Goal: Find specific page/section

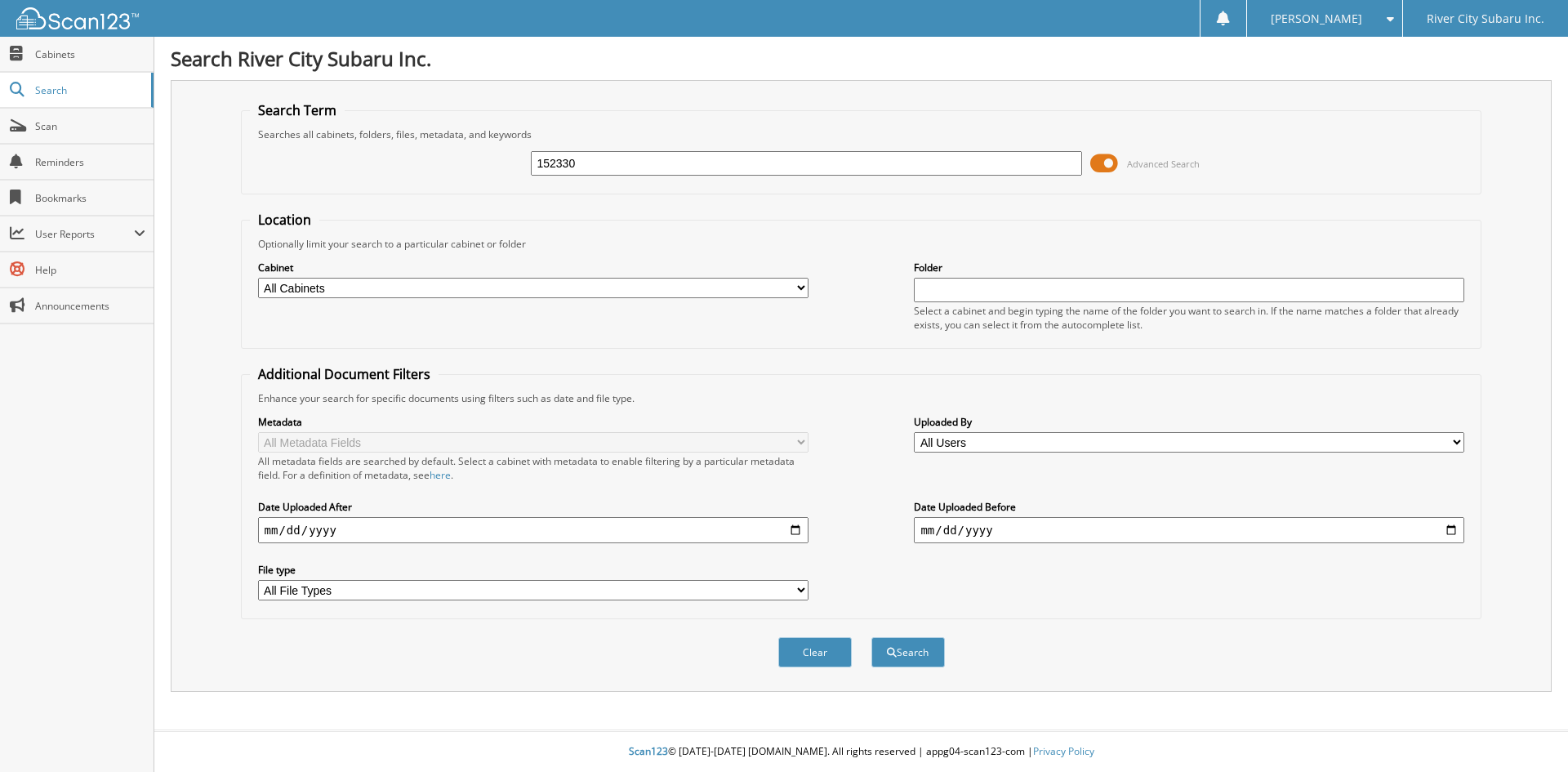
type input "152330"
click at [871, 637] on button "Search" at bounding box center [908, 652] width 74 height 30
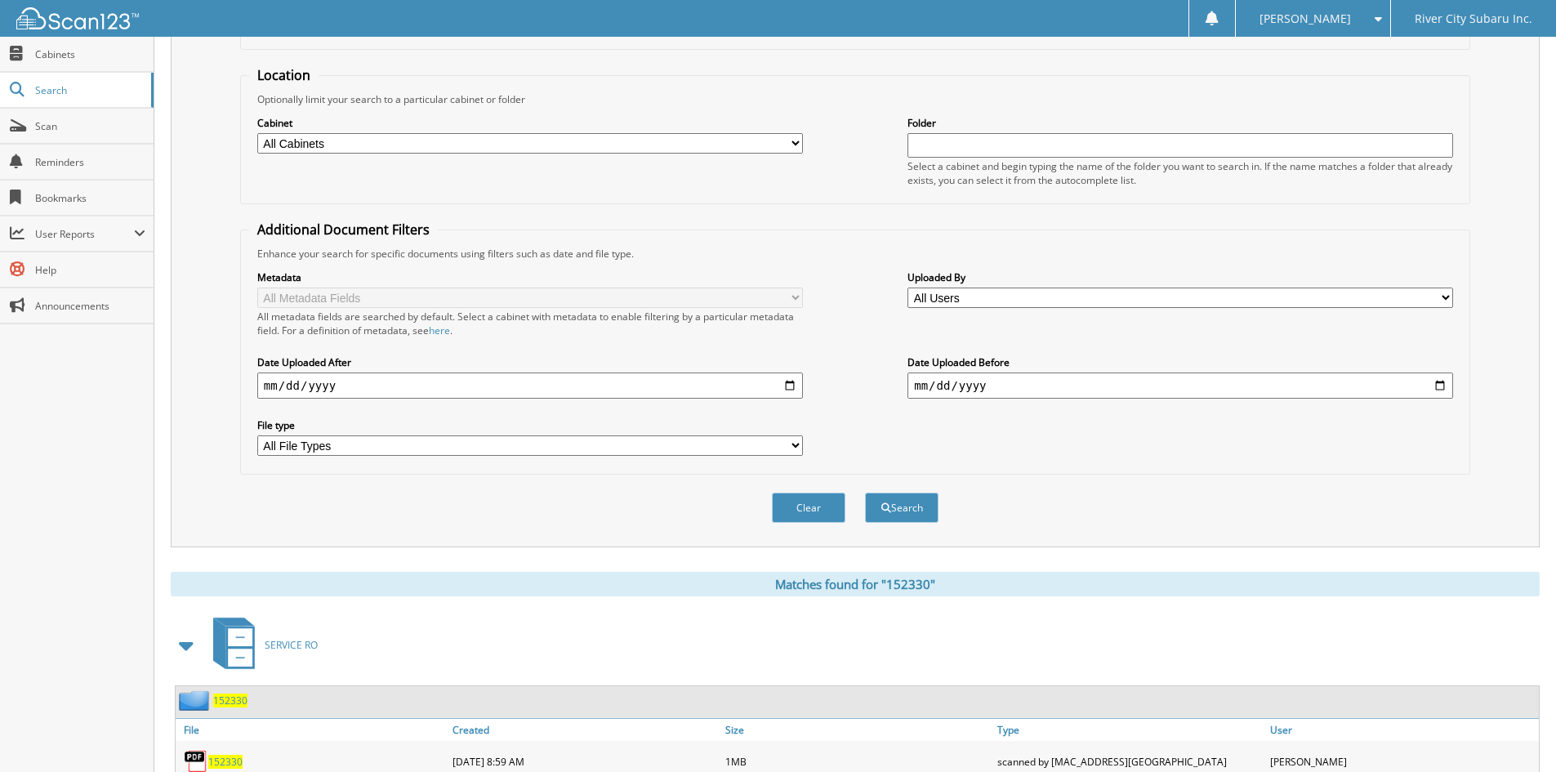
scroll to position [246, 0]
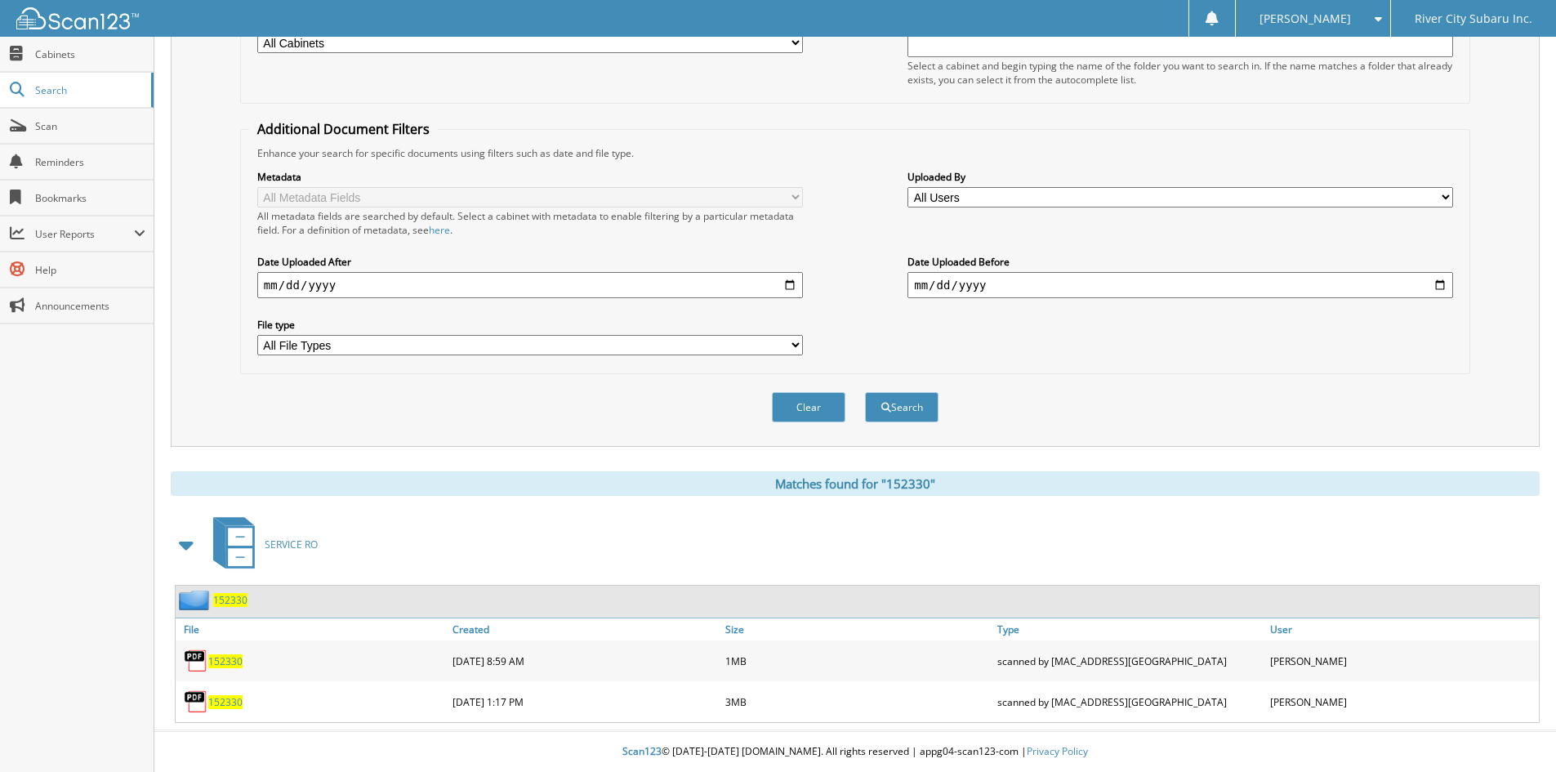
click at [223, 663] on span "152330" at bounding box center [225, 661] width 34 height 14
